Goal: Book appointment/travel/reservation

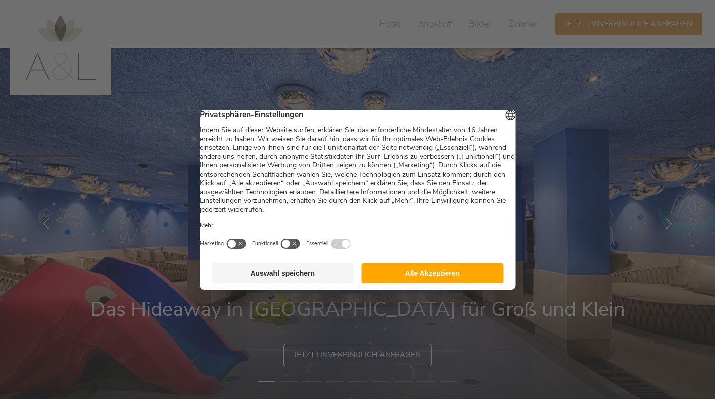
click at [446, 278] on button "Alle Akzeptieren" at bounding box center [433, 274] width 142 height 20
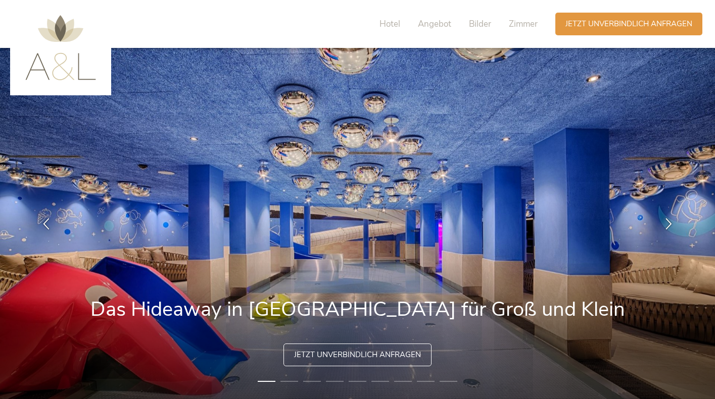
click at [446, 278] on img at bounding box center [357, 223] width 715 height 351
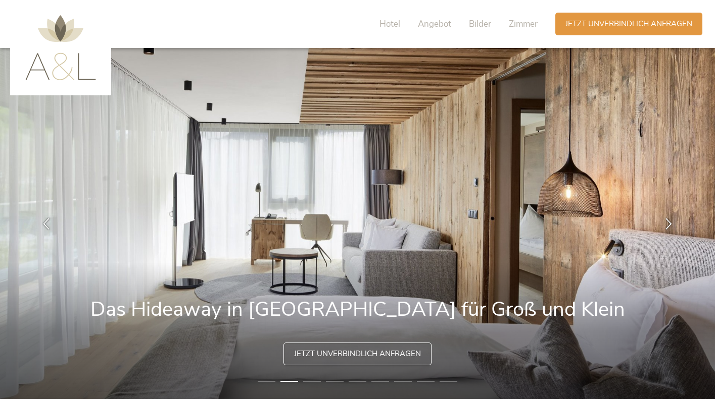
click at [377, 352] on span "Jetzt unverbindlich anfragen" at bounding box center [357, 354] width 127 height 11
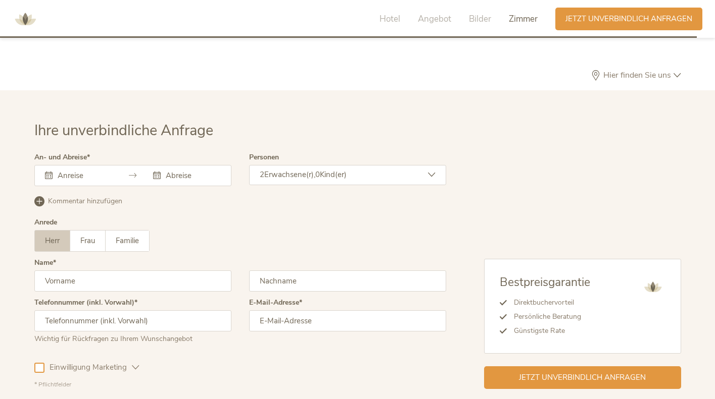
scroll to position [2923, 0]
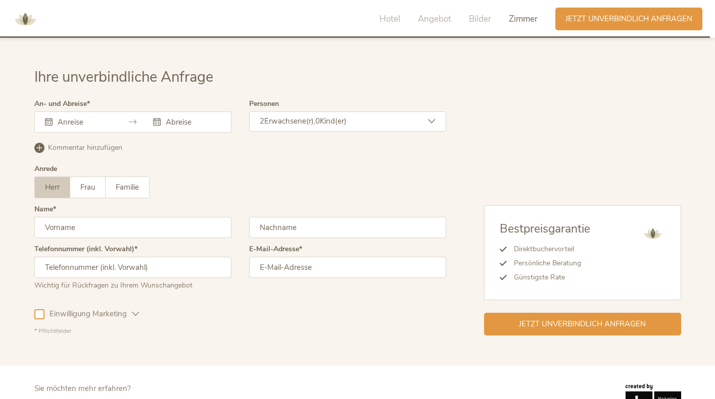
click at [82, 117] on input "text" at bounding box center [84, 122] width 58 height 10
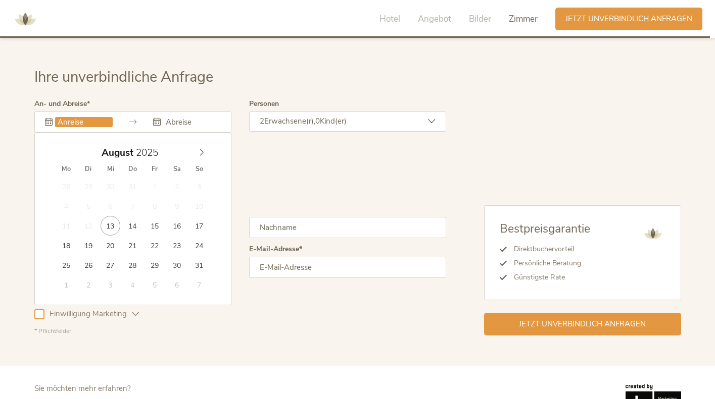
click at [200, 143] on div "August 2025" at bounding box center [133, 152] width 156 height 19
click at [204, 149] on icon at bounding box center [201, 152] width 7 height 7
type input "03.10.2025"
type input "07.10.2025"
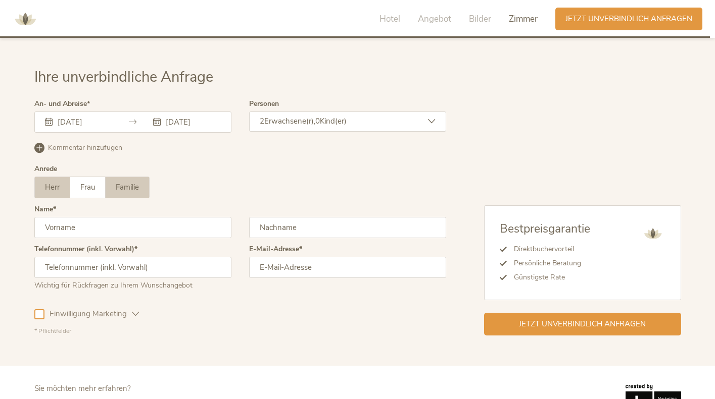
click at [125, 182] on span "Familie" at bounding box center [127, 187] width 23 height 10
click at [273, 217] on input "text" at bounding box center [347, 227] width 197 height 21
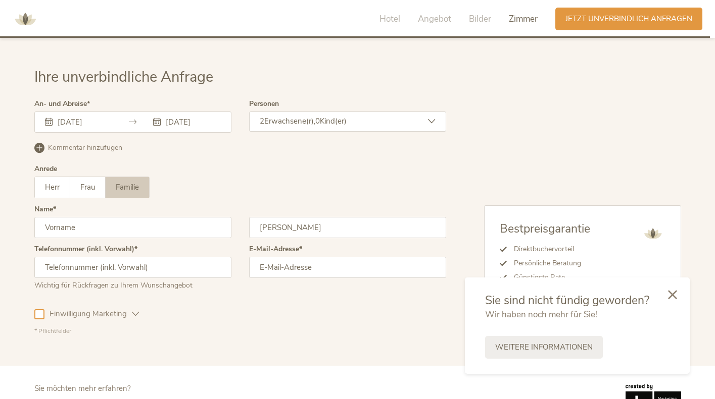
type input "Oerther"
type input "Jasmin"
type input "+4917621822950"
type input "jkranzrudolph@googlemail.com"
click at [346, 116] on span "Kind(er)" at bounding box center [333, 121] width 27 height 10
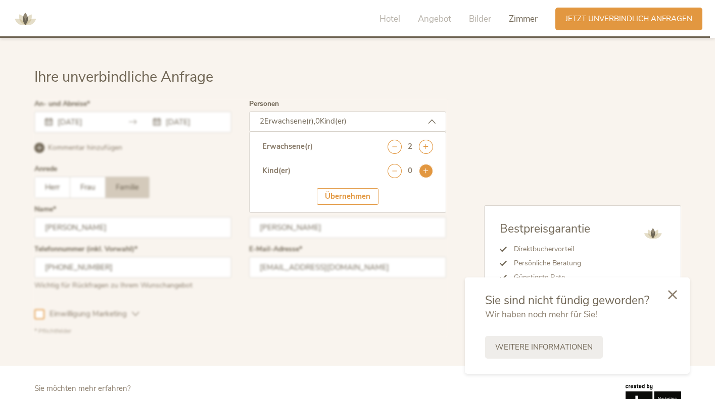
click at [425, 164] on icon at bounding box center [426, 171] width 14 height 14
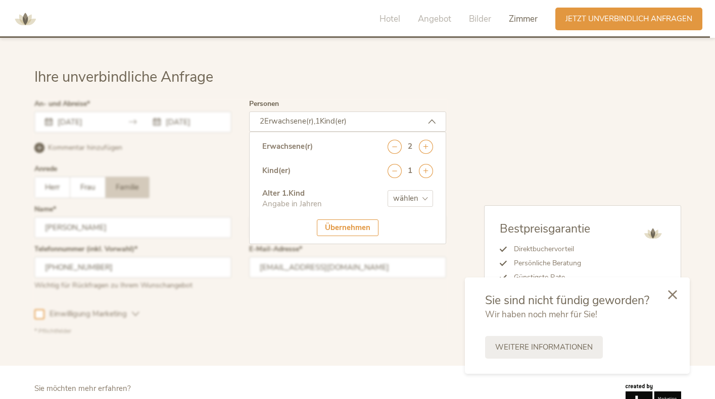
click at [387, 190] on select "wählen 0 1 2 3 4 5 6 7 8 9 10 11 12 13 14 15 16 17" at bounding box center [409, 198] width 45 height 17
select select "1"
click option "1" at bounding box center [0, 0] width 0 height 0
click at [364, 220] on div "Übernehmen" at bounding box center [348, 228] width 62 height 17
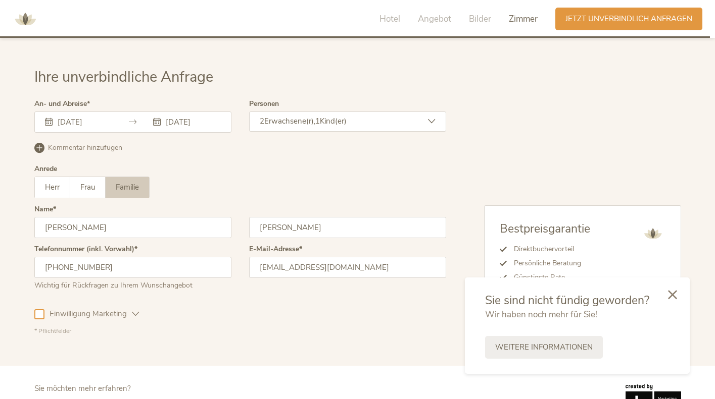
click at [41, 143] on icon at bounding box center [39, 148] width 10 height 10
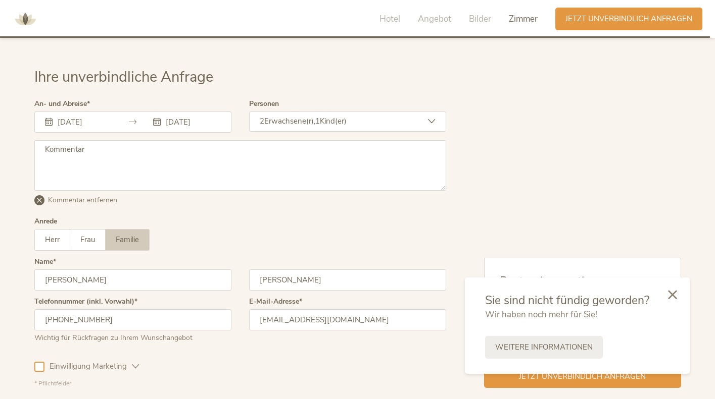
click at [108, 141] on textarea at bounding box center [240, 165] width 412 height 51
drag, startPoint x: 100, startPoint y: 136, endPoint x: 2, endPoint y: 126, distance: 99.0
click at [34, 140] on textarea at bounding box center [240, 165] width 412 height 51
click at [672, 294] on icon at bounding box center [672, 293] width 9 height 9
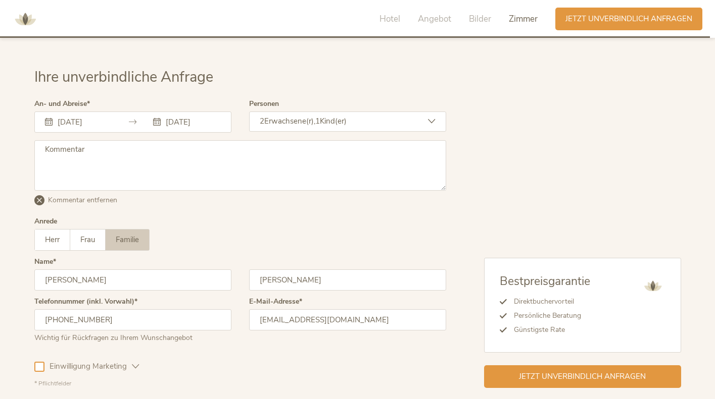
click at [290, 163] on textarea at bounding box center [240, 165] width 412 height 51
click at [198, 117] on input "07.10.2025" at bounding box center [192, 122] width 58 height 10
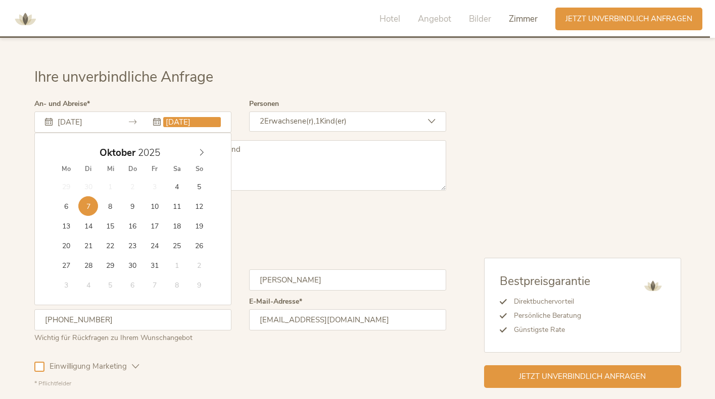
click at [299, 140] on textarea "möglich wären auch im Zeitraum zwischen dem 3.10. und" at bounding box center [240, 165] width 412 height 51
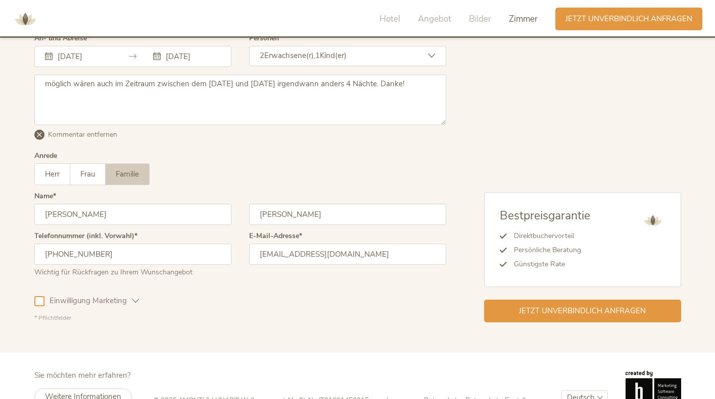
scroll to position [2995, 0]
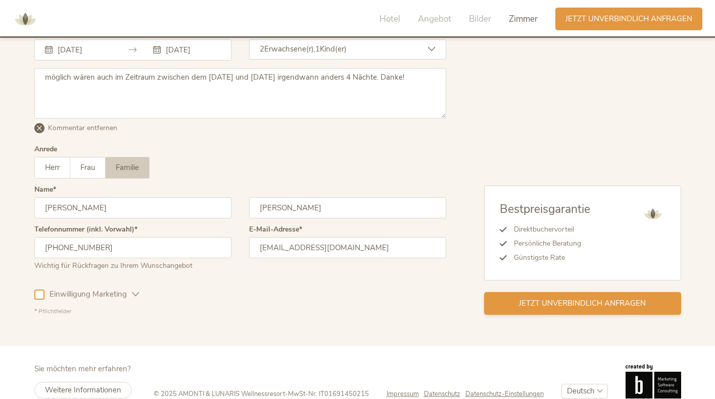
type textarea "möglich wären auch im Zeitraum zwischen dem 3.10. und 19.10. irgendwann anders …"
click at [505, 292] on div "Jetzt unverbindlich anfragen" at bounding box center [582, 303] width 197 height 23
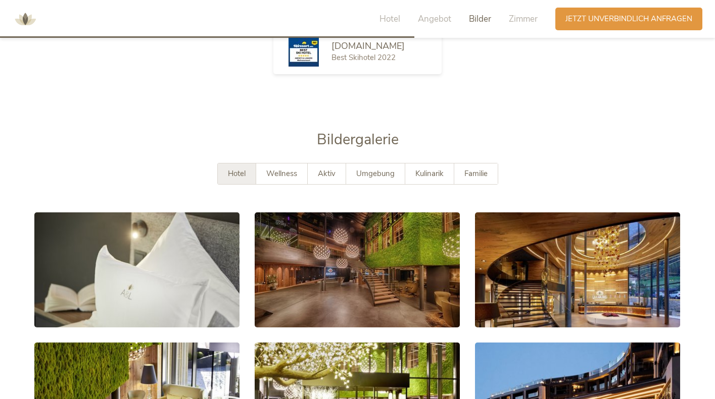
scroll to position [1721, 0]
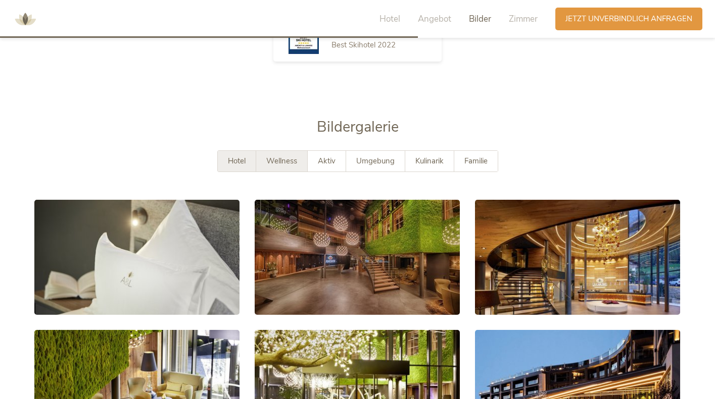
click at [284, 153] on div "Wellness" at bounding box center [282, 161] width 52 height 21
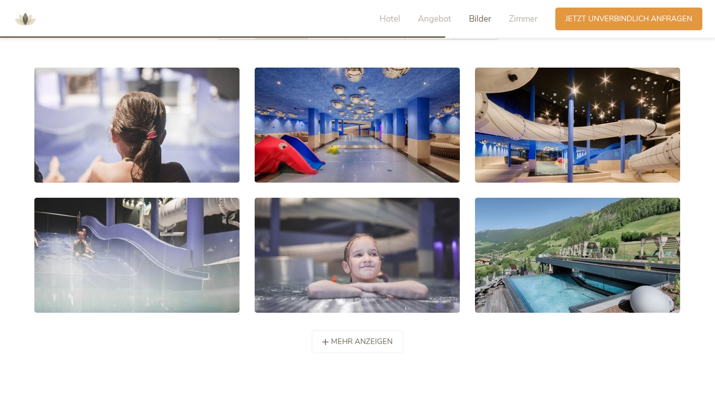
scroll to position [1854, 0]
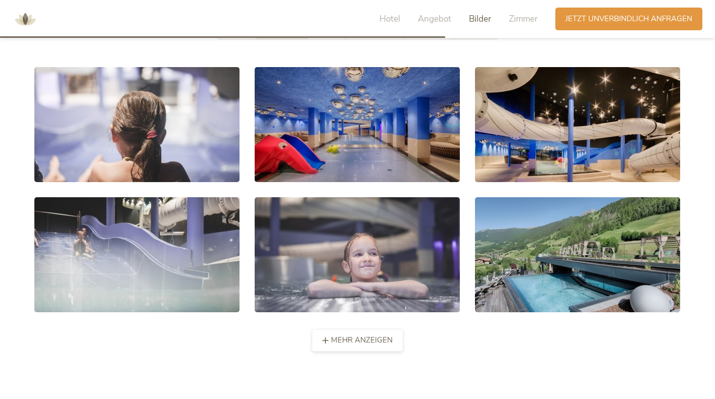
click at [348, 335] on span "mehr anzeigen" at bounding box center [362, 340] width 62 height 11
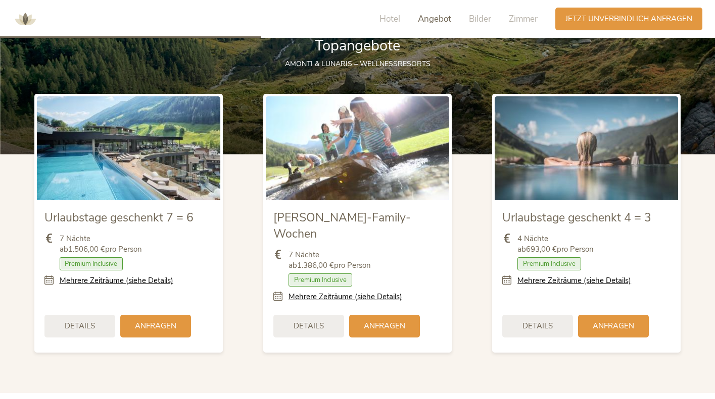
scroll to position [1131, 0]
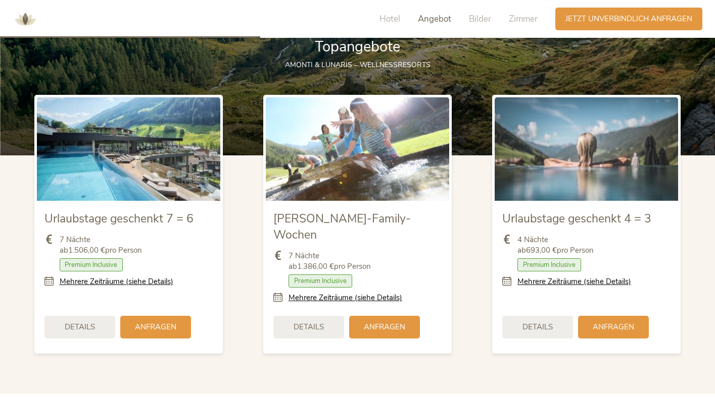
click at [510, 280] on icon at bounding box center [509, 282] width 15 height 11
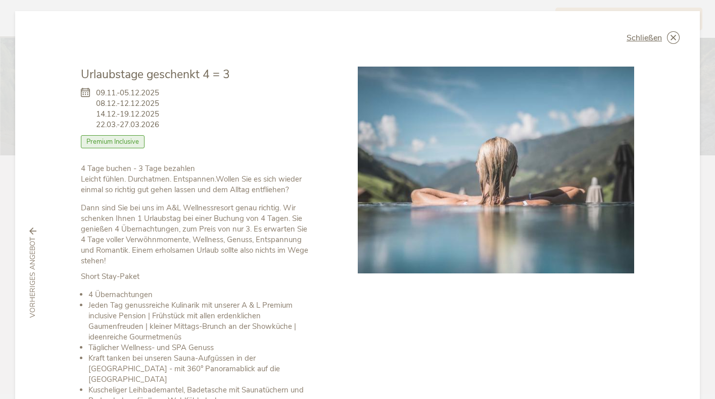
scroll to position [0, 0]
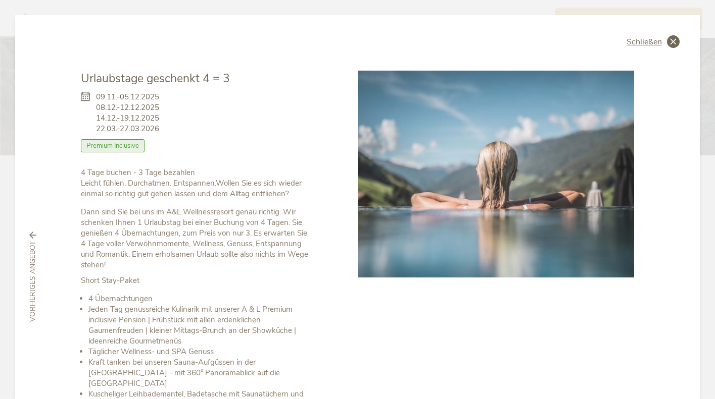
click at [673, 42] on icon at bounding box center [673, 41] width 13 height 13
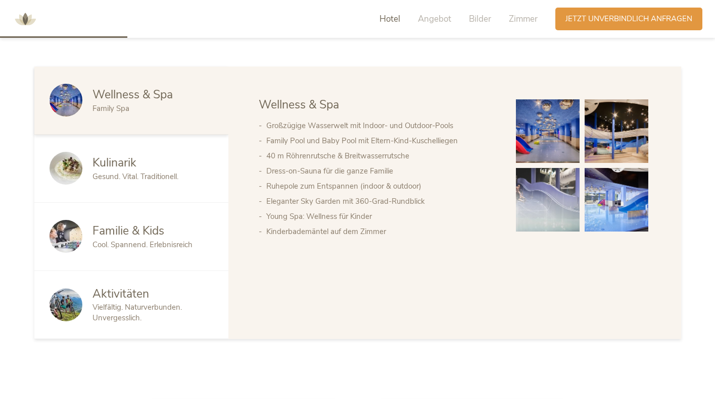
scroll to position [549, 0]
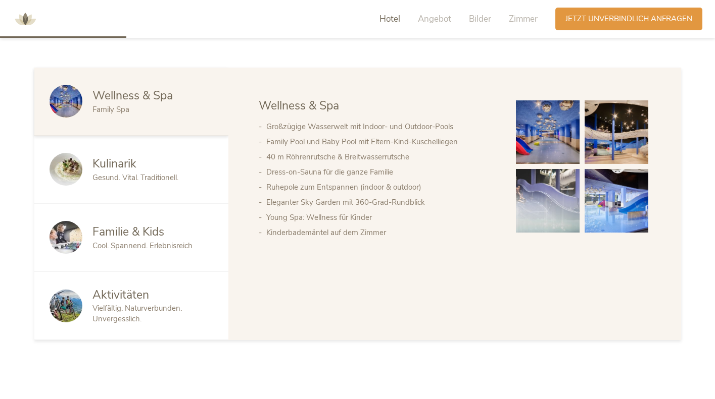
click at [162, 240] on span "Familie & Kids" at bounding box center [128, 232] width 72 height 16
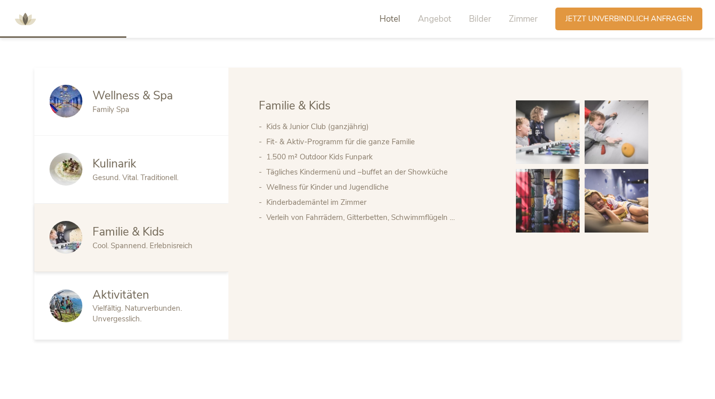
click at [163, 306] on span "Vielfältig. Naturverbunden. Unvergesslich." at bounding box center [136, 314] width 89 height 21
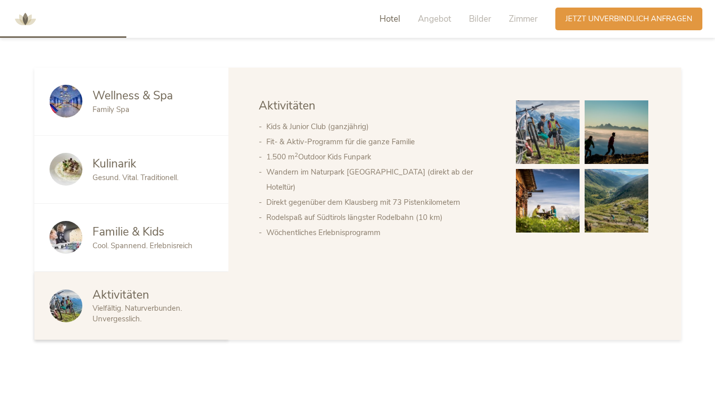
click at [140, 246] on span "Cool. Spannend. Erlebnisreich" at bounding box center [142, 246] width 100 height 10
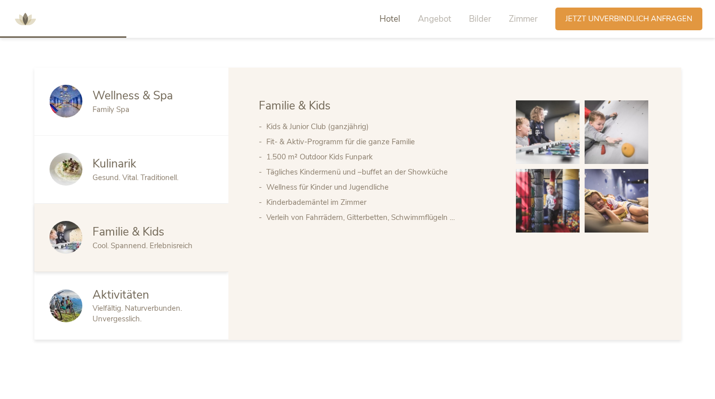
click at [141, 188] on div "Kulinarik Gesund. Vital. Traditionell." at bounding box center [131, 170] width 194 height 68
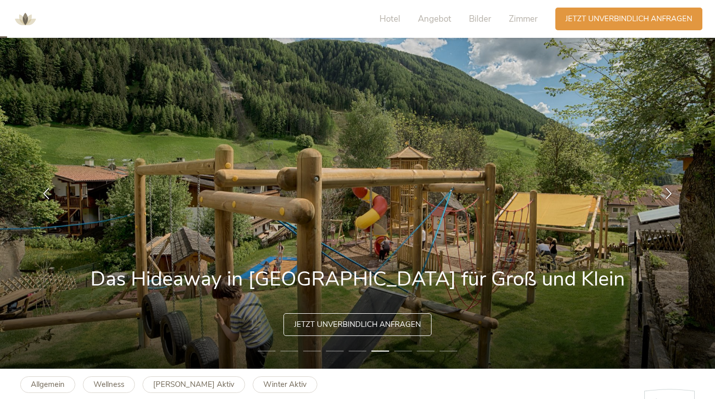
scroll to position [0, 0]
